Goal: Task Accomplishment & Management: Use online tool/utility

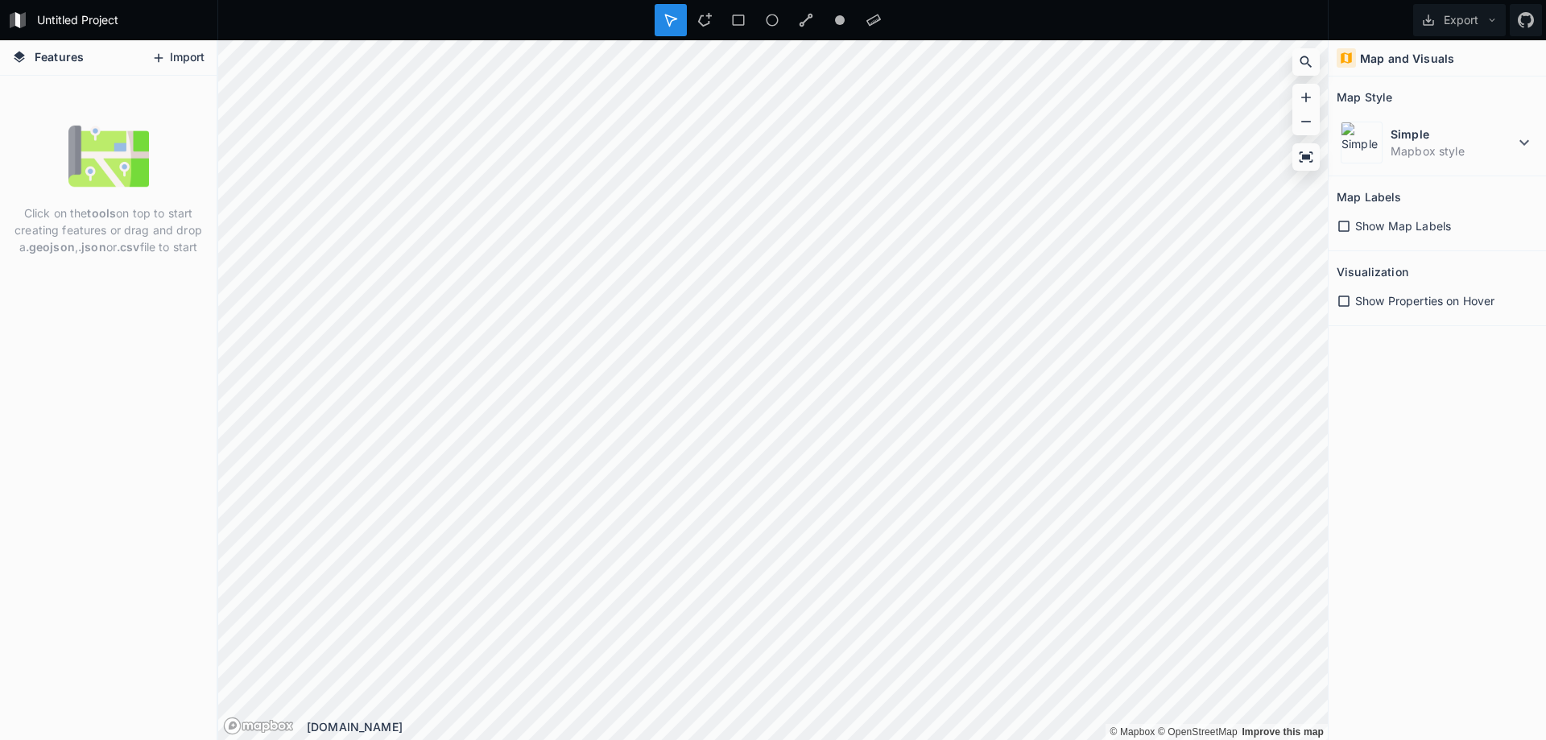
click at [184, 63] on button "Import" at bounding box center [177, 58] width 69 height 26
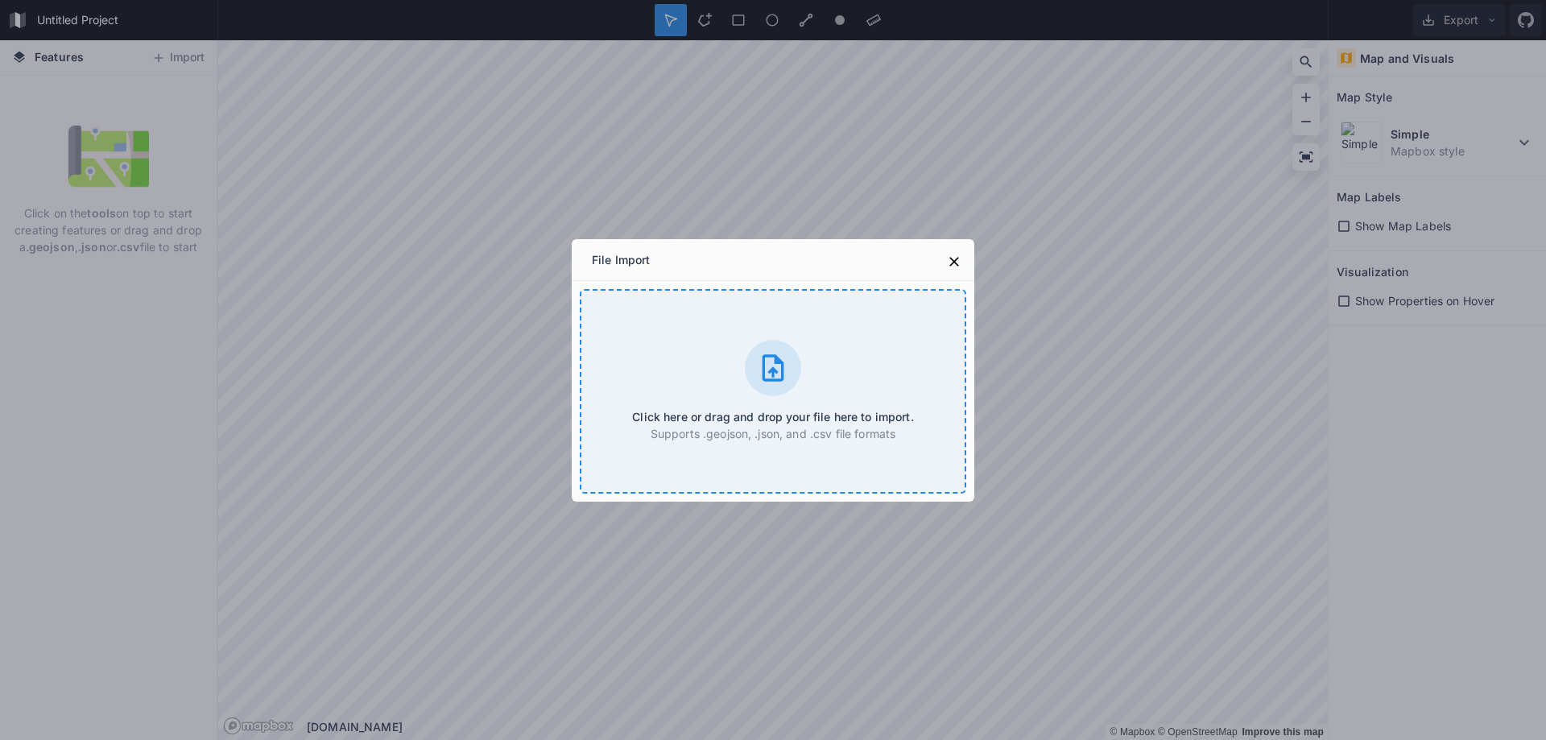
click at [782, 382] on icon at bounding box center [773, 368] width 32 height 32
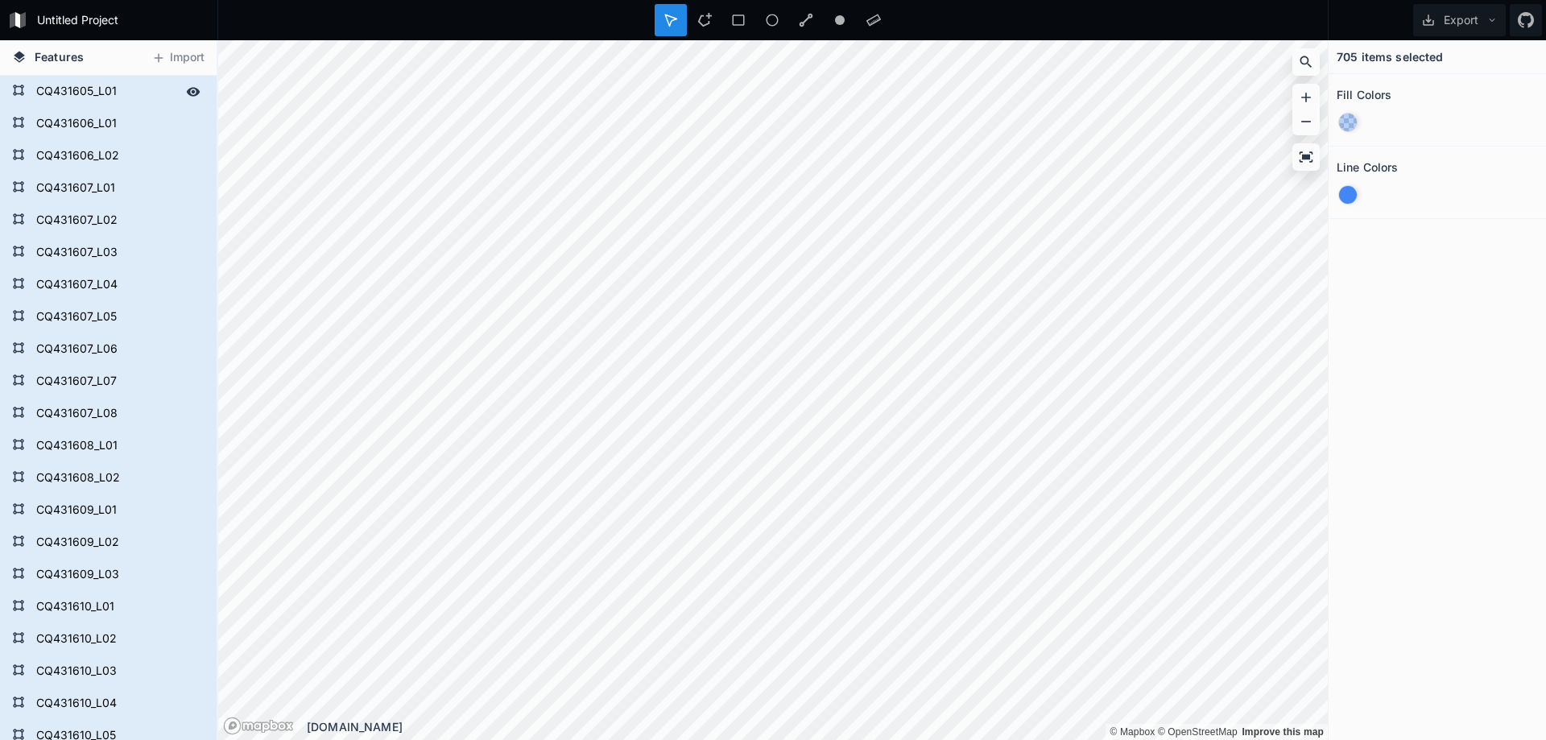
click at [69, 94] on form "CQ431605_L01" at bounding box center [106, 92] width 151 height 24
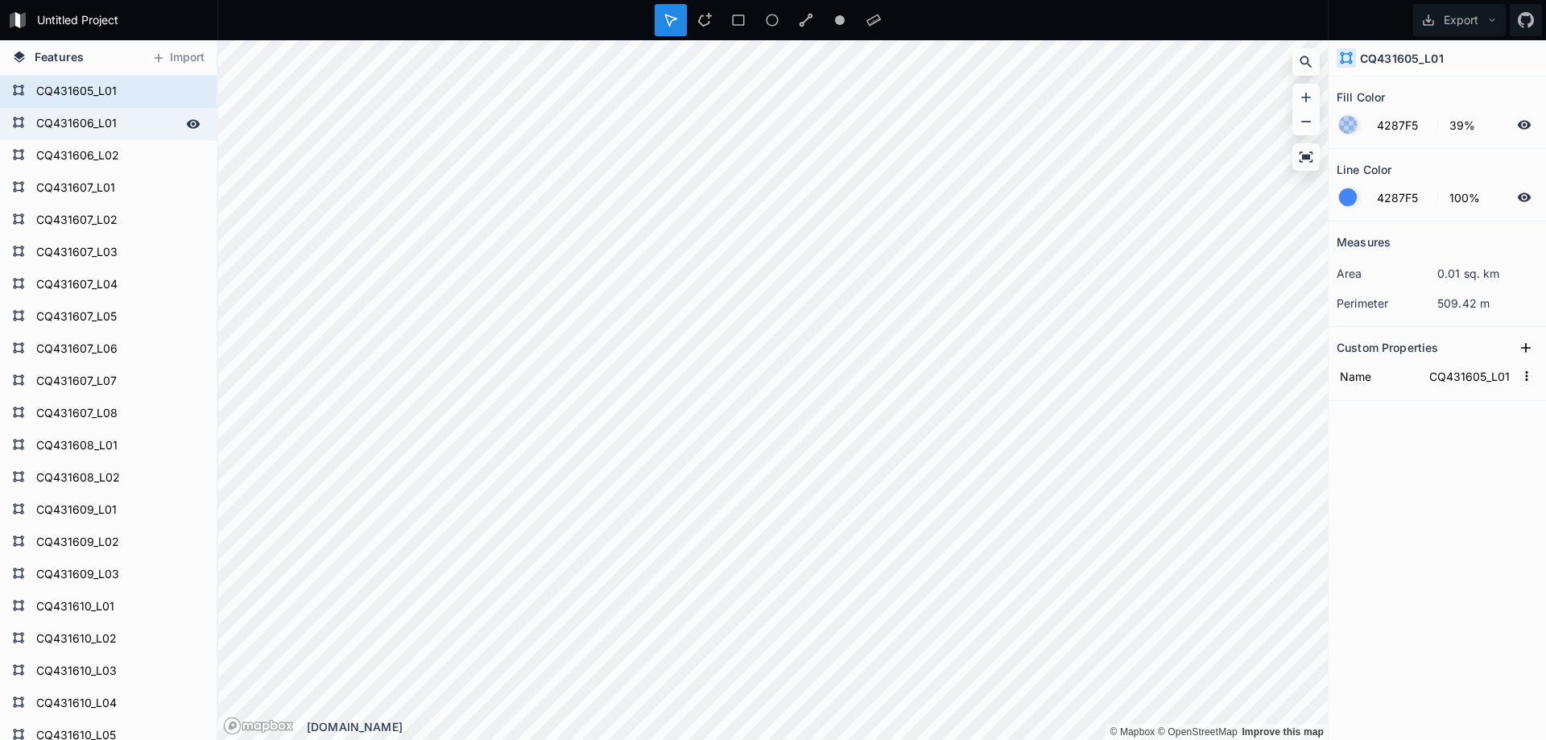
click at [73, 129] on form "CQ431606_L01" at bounding box center [106, 124] width 151 height 24
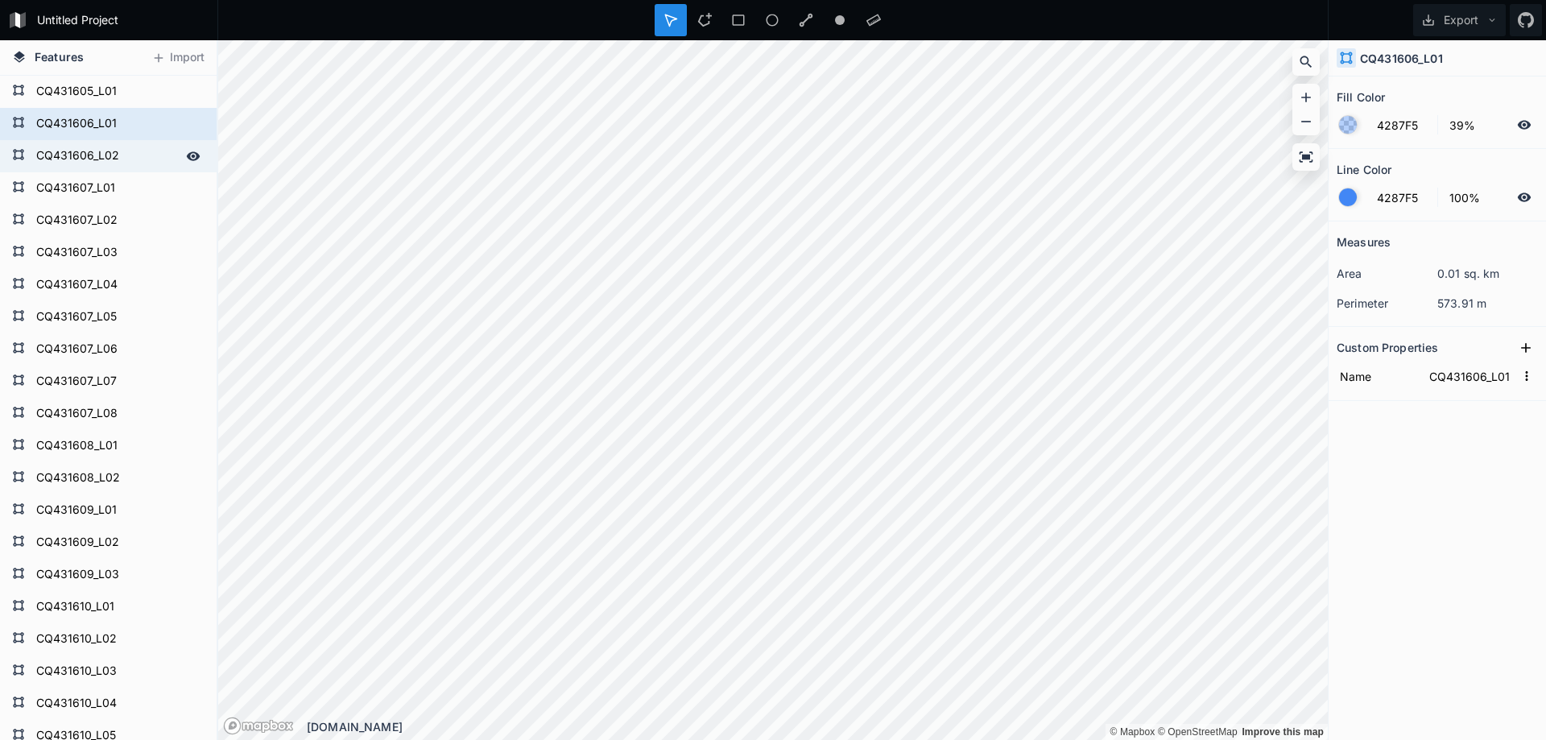
click at [73, 159] on form "CQ431606_L02" at bounding box center [106, 156] width 151 height 24
click at [101, 83] on form "CQ431605_L01" at bounding box center [106, 92] width 151 height 24
type input "CQ431605_L01"
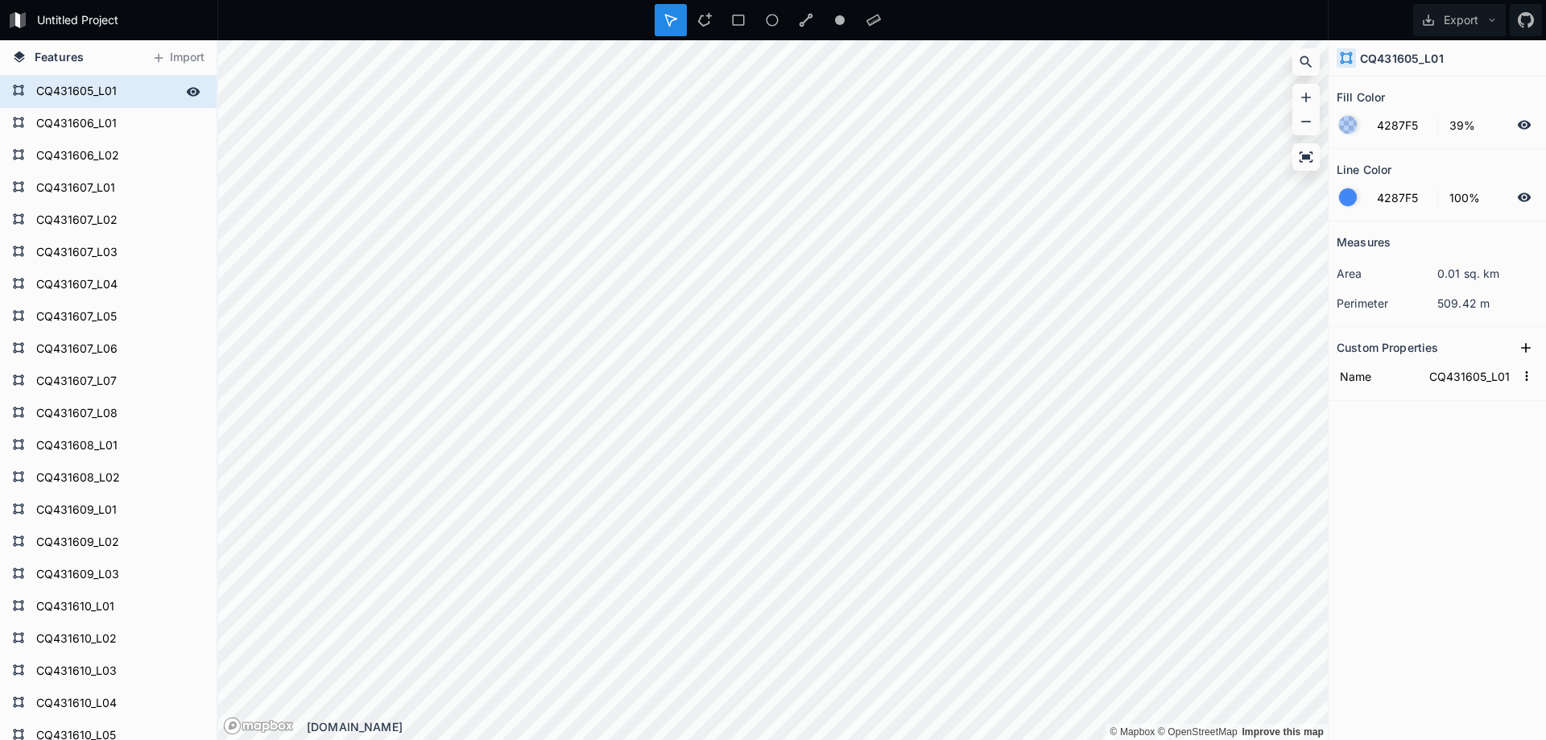
click at [101, 83] on form "CQ431605_L01" at bounding box center [106, 92] width 151 height 24
click at [187, 89] on icon at bounding box center [194, 91] width 14 height 9
click at [187, 89] on icon at bounding box center [193, 91] width 13 height 11
click at [56, 86] on form "CQ431605_L01" at bounding box center [106, 92] width 151 height 24
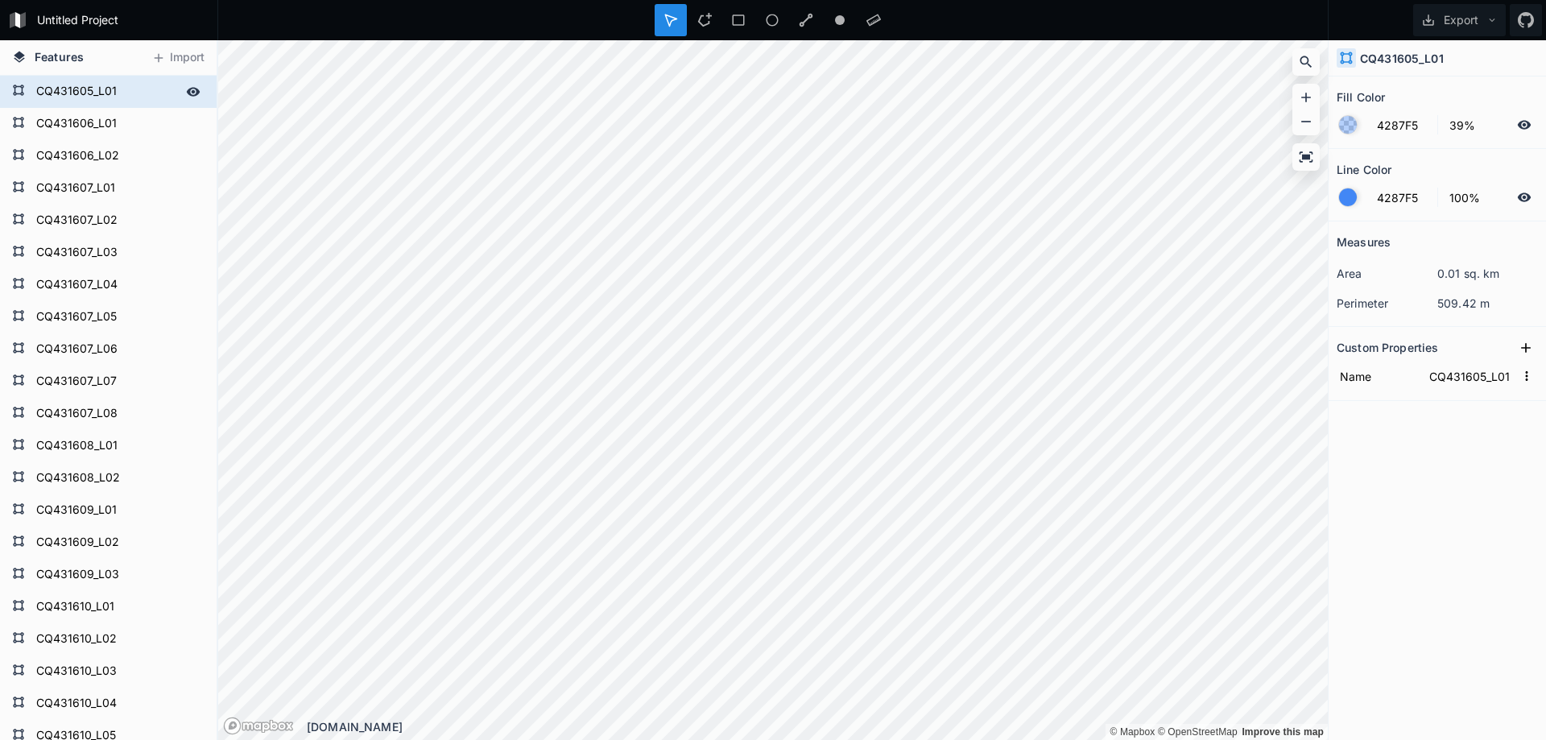
click at [56, 86] on form "CQ431605_L01" at bounding box center [106, 92] width 151 height 24
click at [65, 82] on input "CQ431605_L01" at bounding box center [106, 91] width 151 height 23
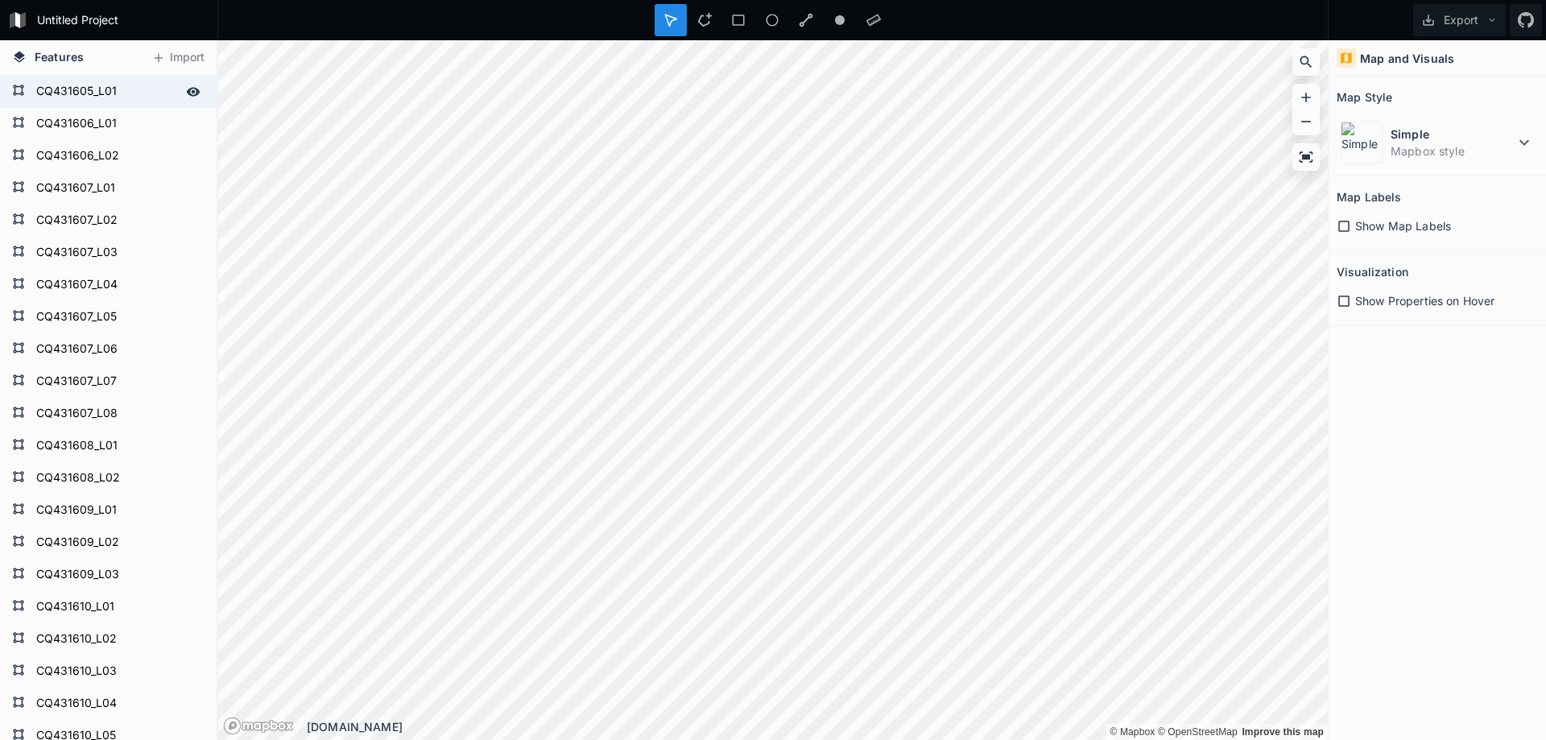
click at [114, 89] on form "CQ431605_L01" at bounding box center [106, 92] width 151 height 24
click at [68, 86] on form "CQ431605_L01" at bounding box center [106, 92] width 151 height 24
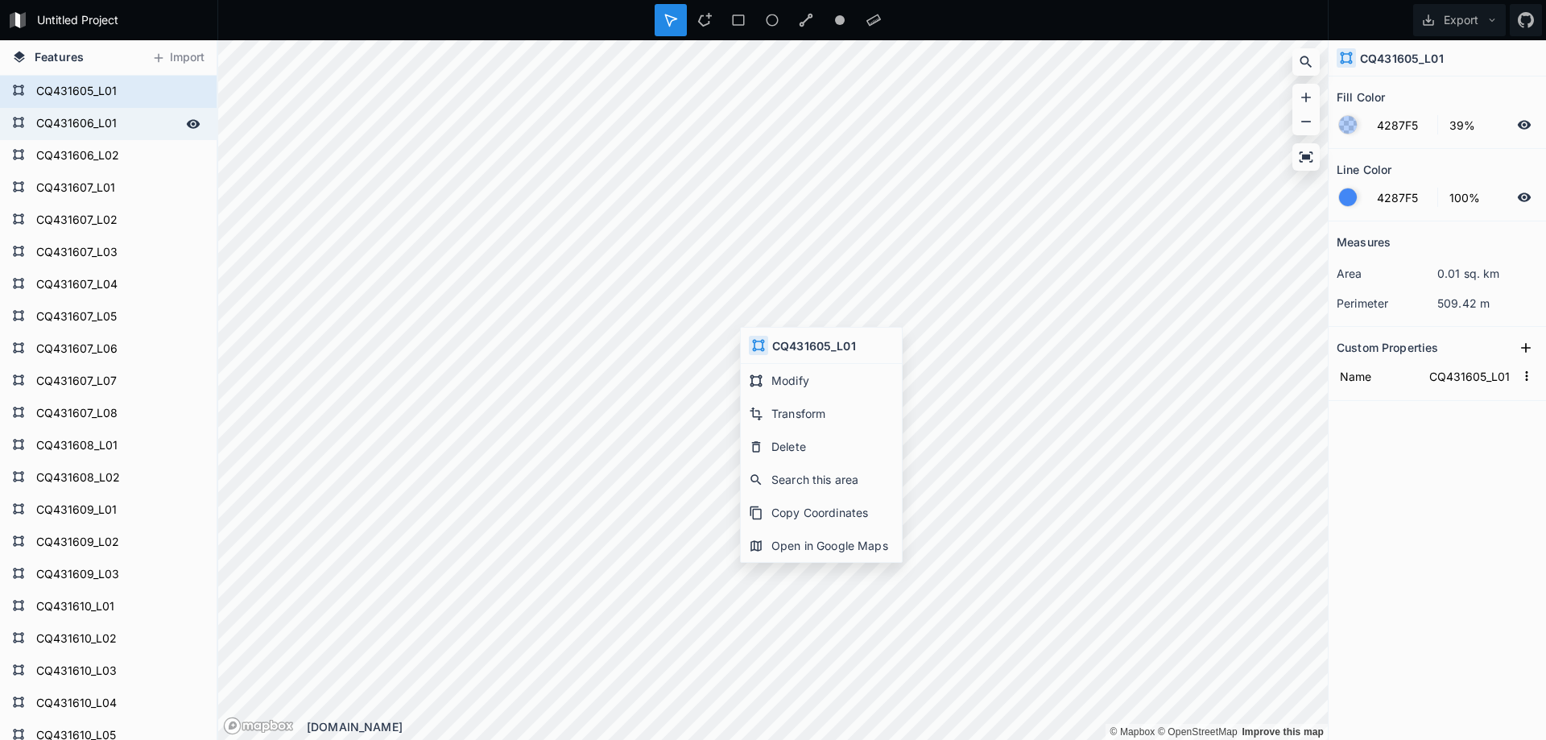
type input "CQ431753_L03"
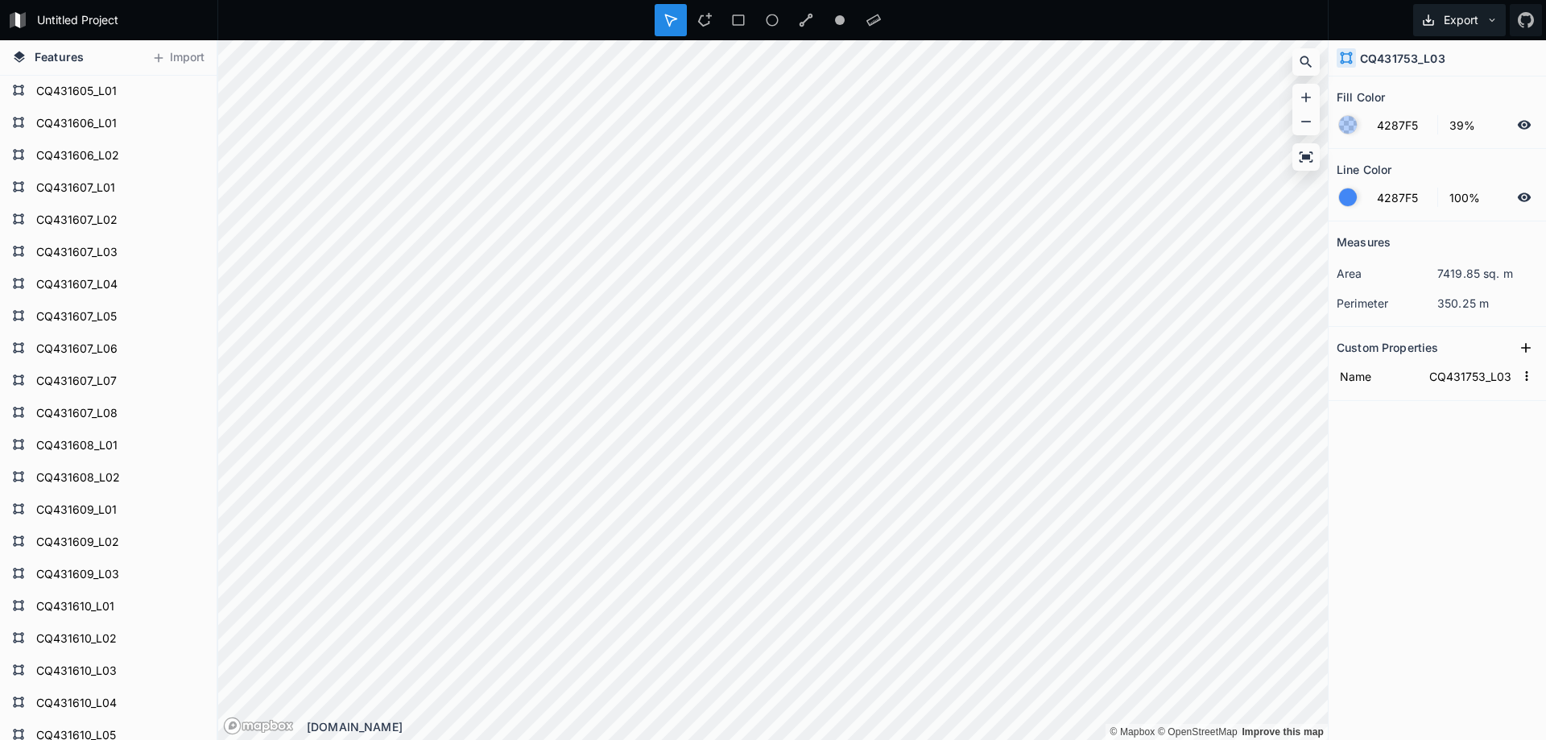
click at [1492, 18] on icon at bounding box center [1491, 19] width 11 height 11
click at [1294, 17] on div at bounding box center [772, 20] width 1111 height 40
click at [274, 725] on link "Mapbox logo" at bounding box center [258, 725] width 71 height 19
click at [1219, 729] on link "© OpenStreetMap" at bounding box center [1198, 731] width 80 height 11
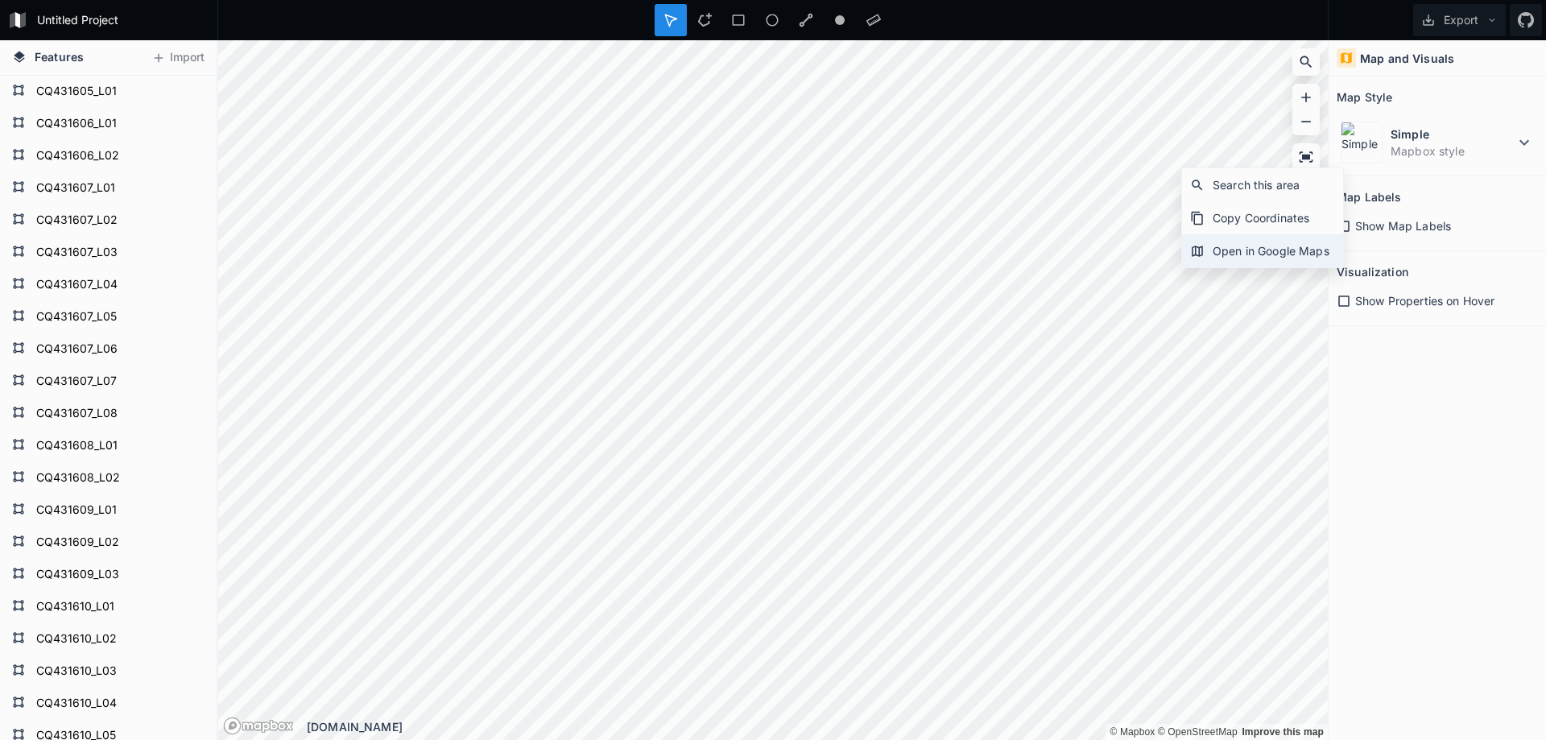
click at [1245, 248] on div "Open in Google Maps" at bounding box center [1262, 250] width 161 height 33
click at [1344, 302] on icon at bounding box center [1343, 301] width 14 height 14
click at [1345, 225] on icon at bounding box center [1343, 226] width 14 height 14
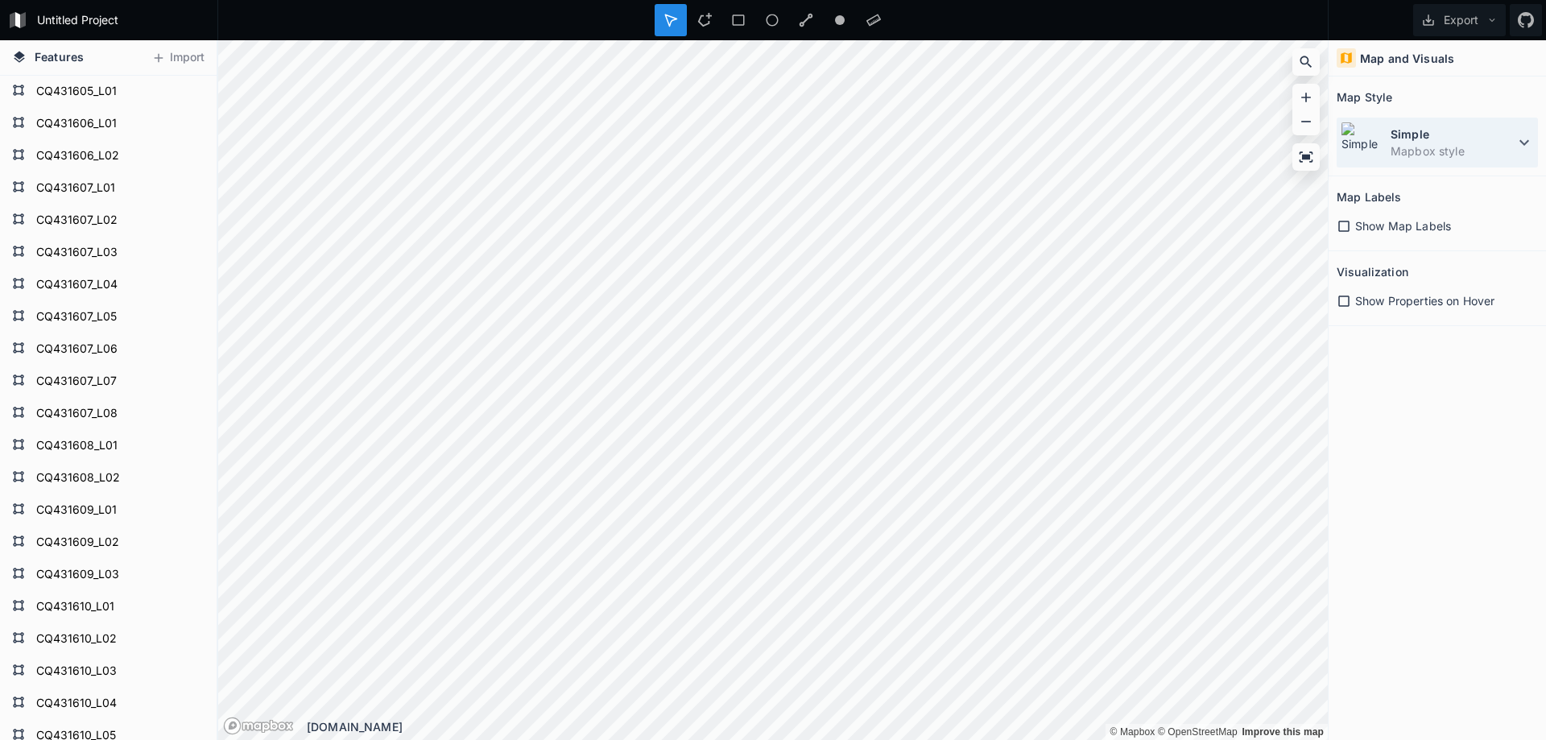
click at [1526, 142] on icon at bounding box center [1523, 142] width 19 height 19
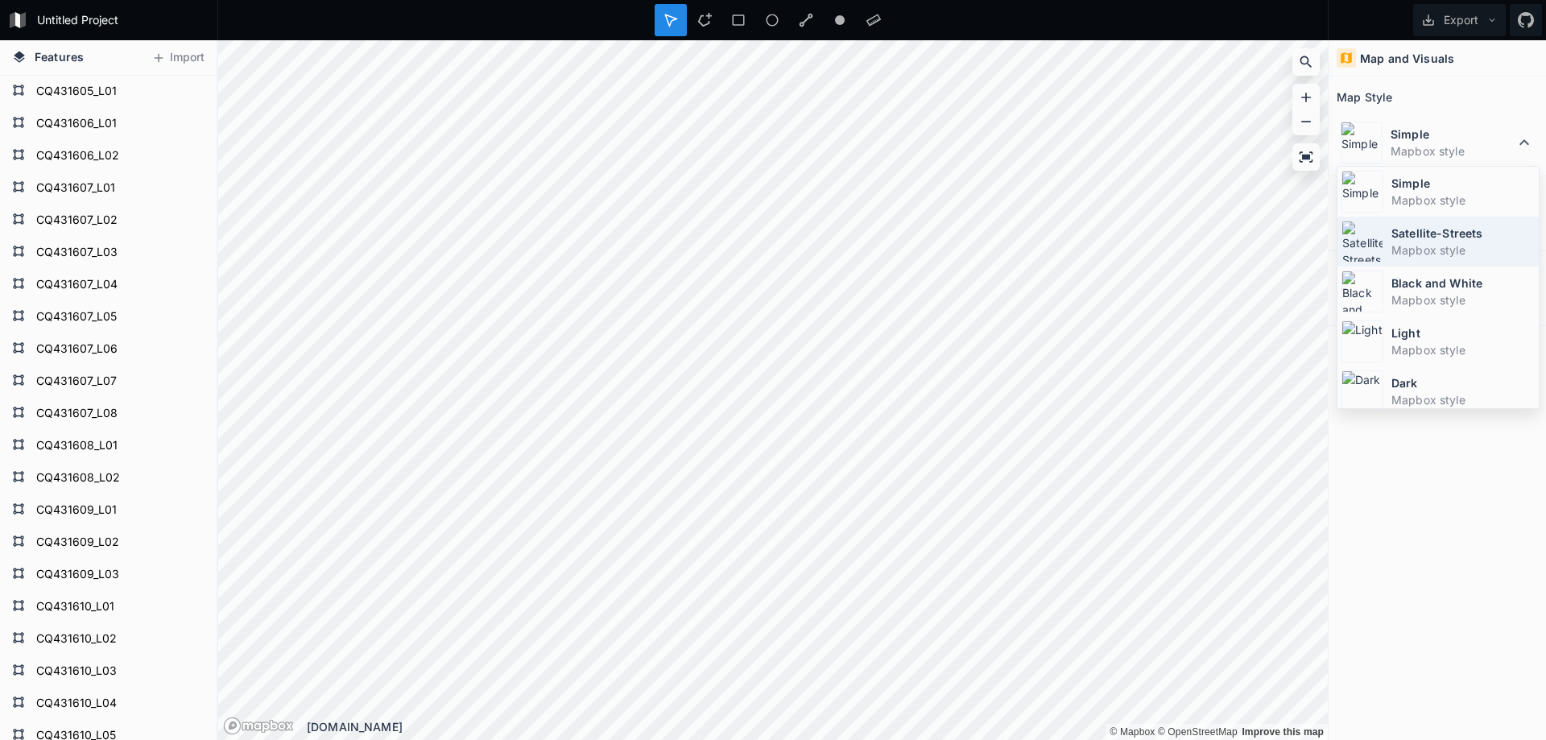
click at [1434, 241] on dt "Satellite-Streets" at bounding box center [1462, 233] width 143 height 17
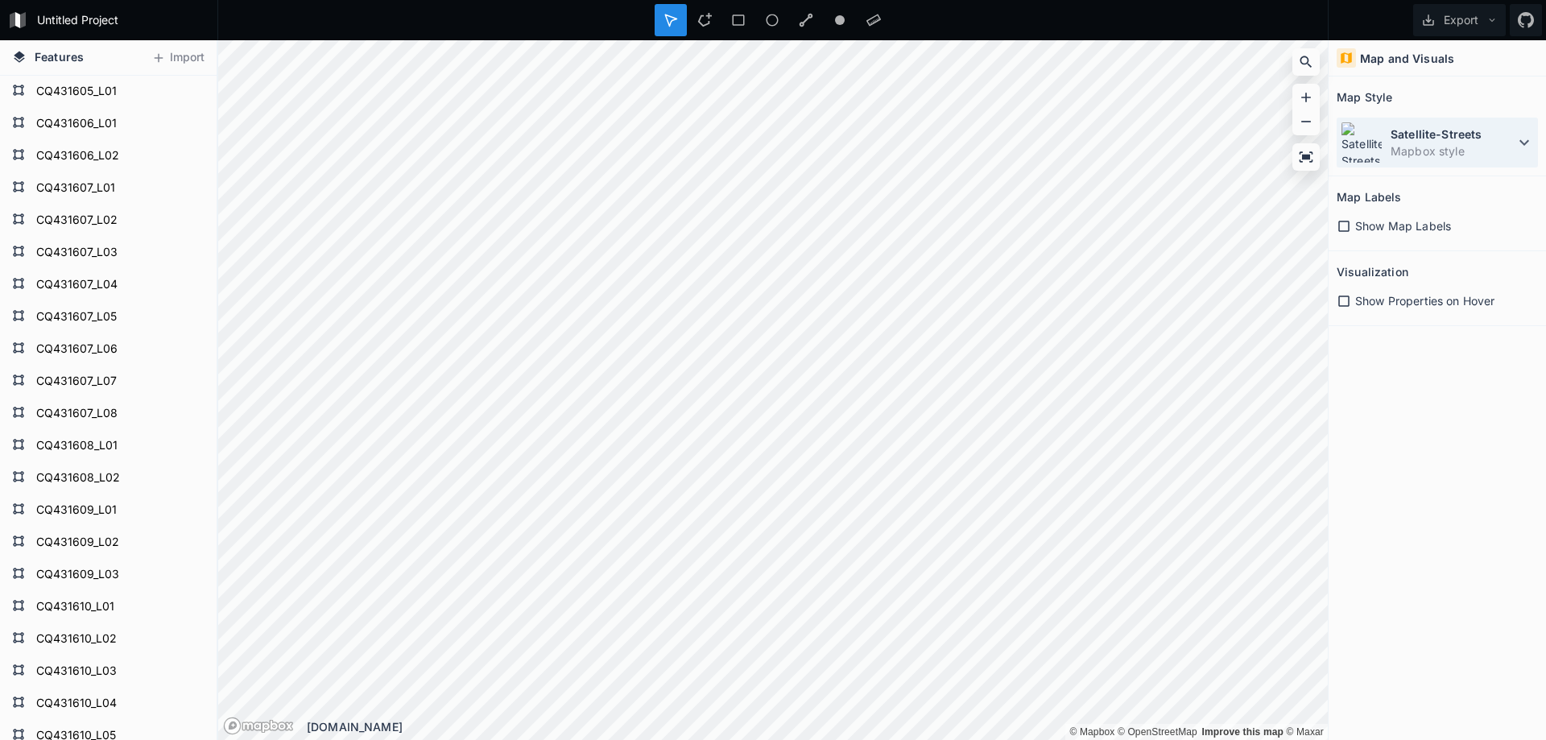
click at [1519, 137] on icon at bounding box center [1523, 142] width 19 height 19
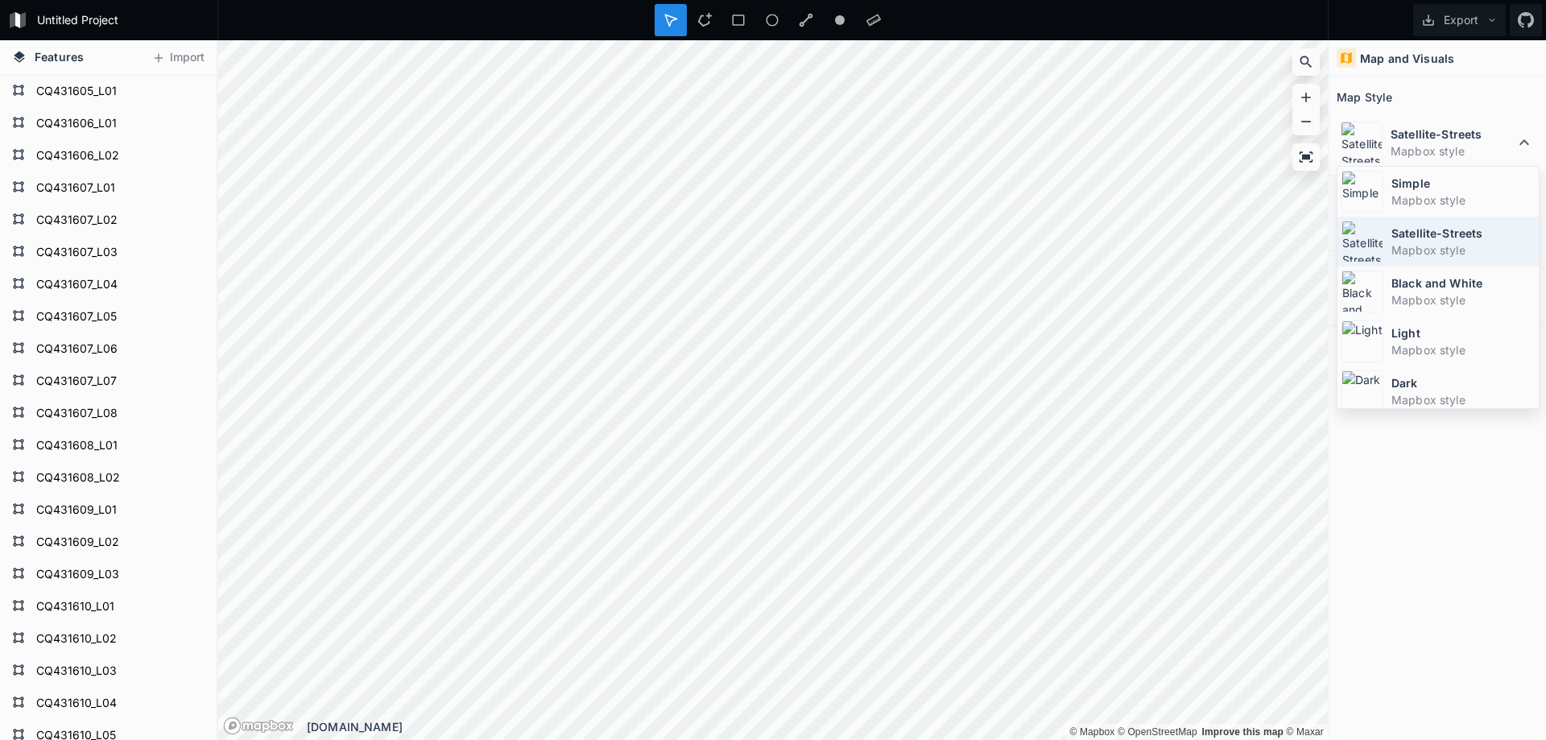
click at [1451, 226] on dt "Satellite-Streets" at bounding box center [1462, 233] width 143 height 17
